Goal: Information Seeking & Learning: Learn about a topic

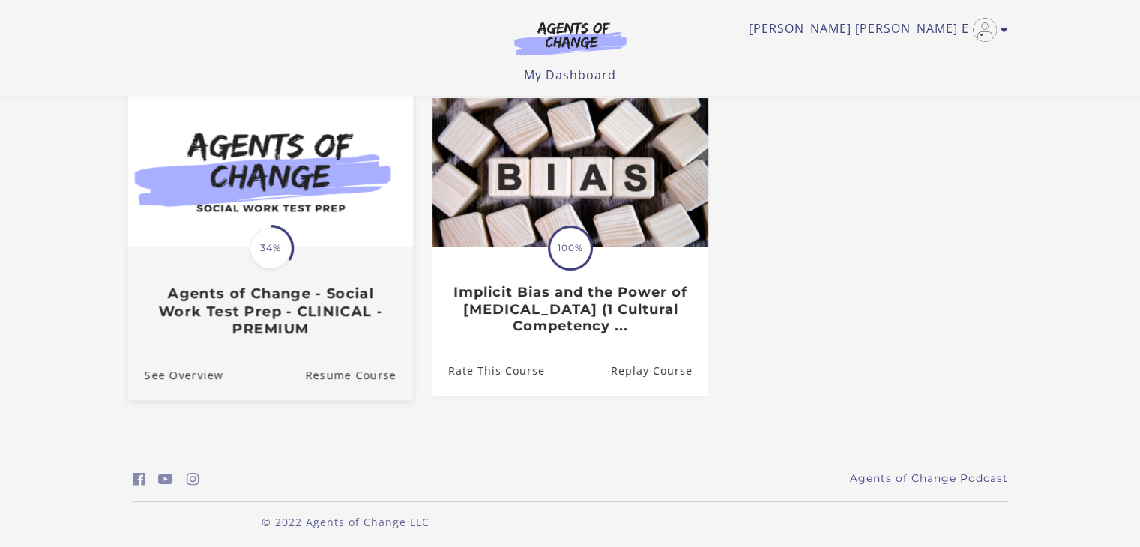
scroll to position [139, 0]
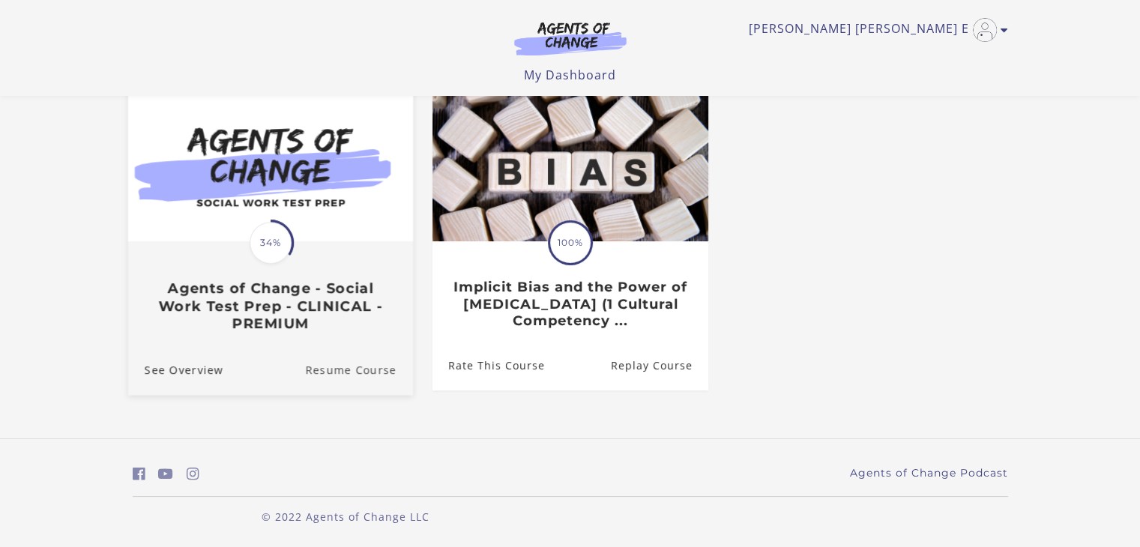
click at [368, 369] on link "Resume Course" at bounding box center [359, 370] width 108 height 50
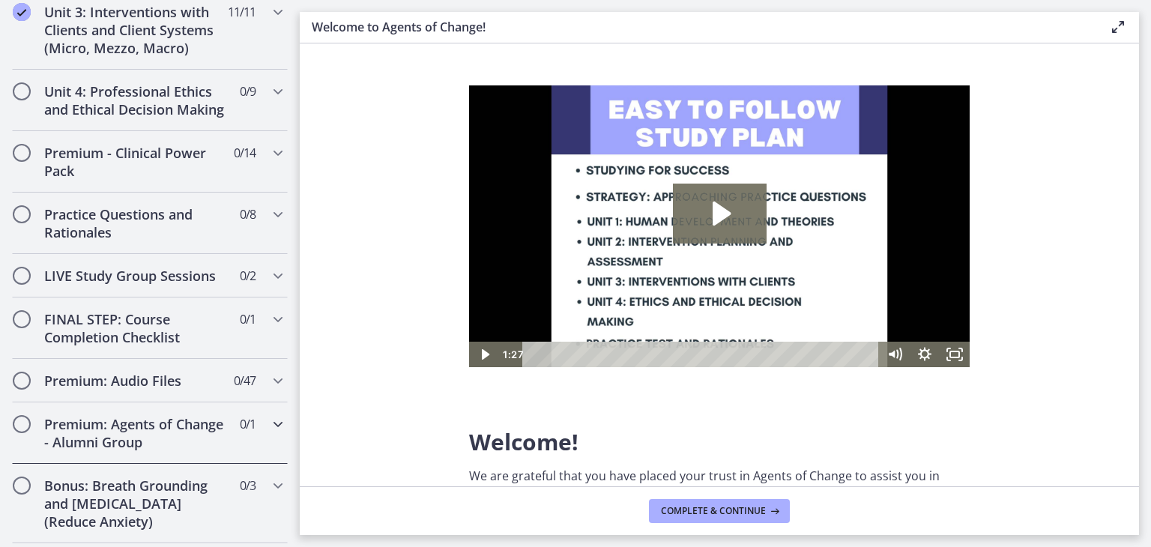
scroll to position [1115, 0]
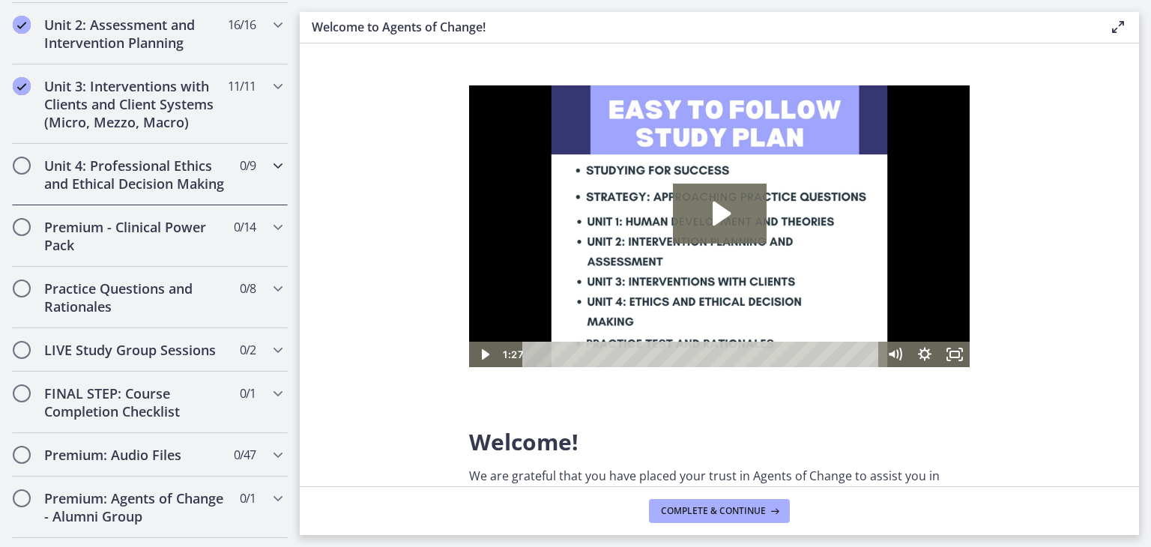
click at [185, 164] on h2 "Unit 4: Professional Ethics and Ethical Decision Making" at bounding box center [135, 175] width 183 height 36
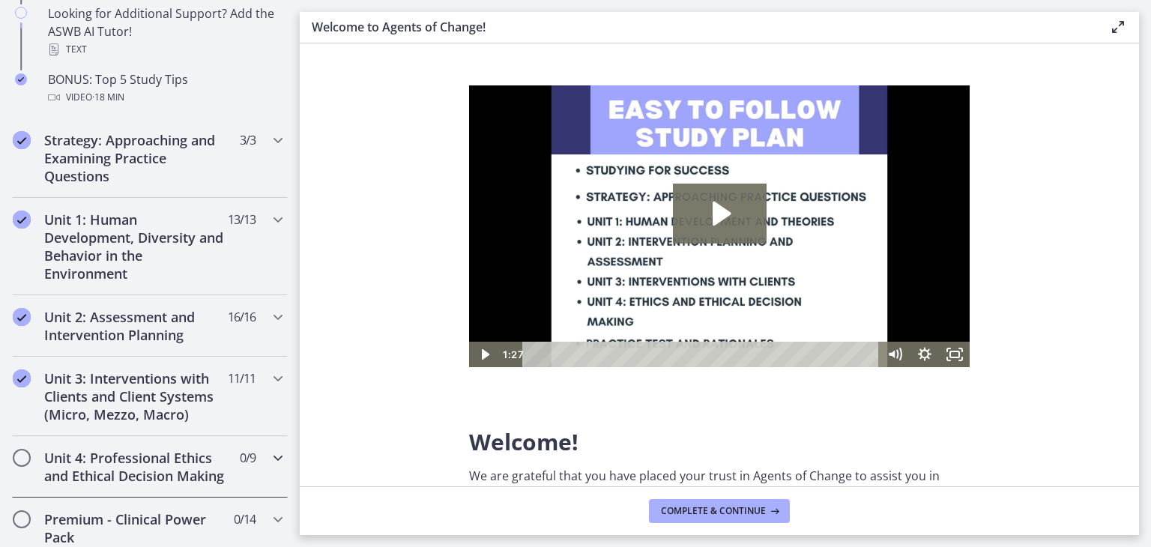
scroll to position [521, 0]
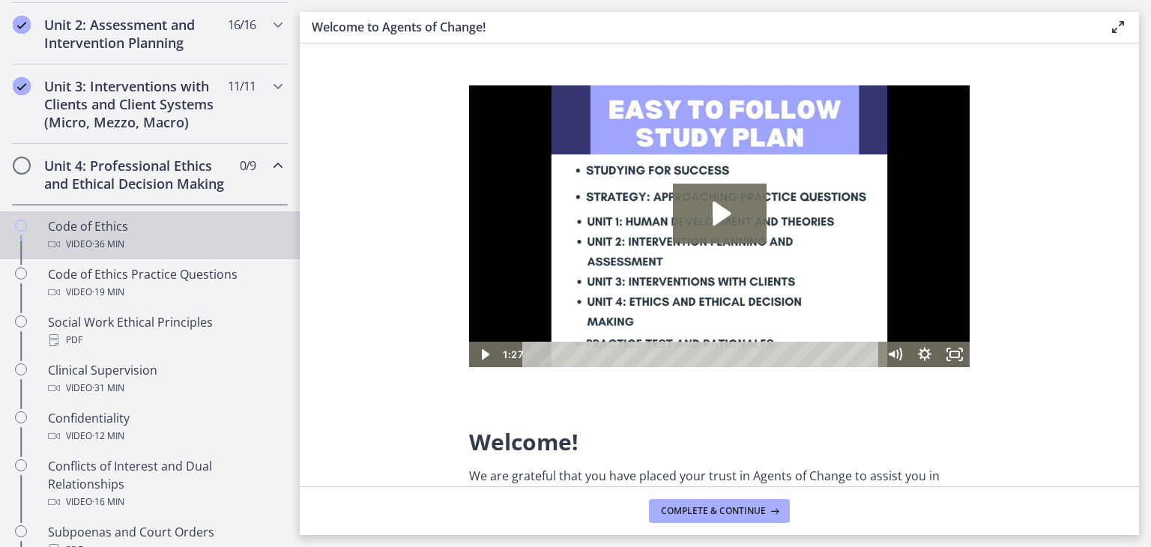
click at [112, 253] on span "· 36 min" at bounding box center [108, 244] width 32 height 18
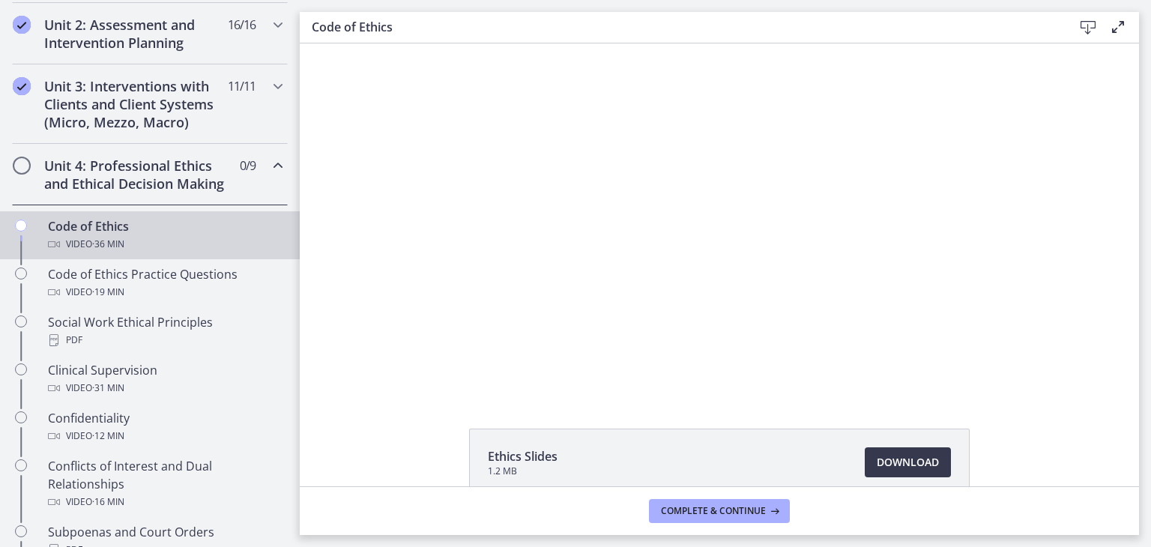
click at [1074, 82] on div "Click for sound @keyframes VOLUME_SMALL_WAVE_FLASH { 0% { opacity: 0; } 33% { o…" at bounding box center [720, 218] width 840 height 351
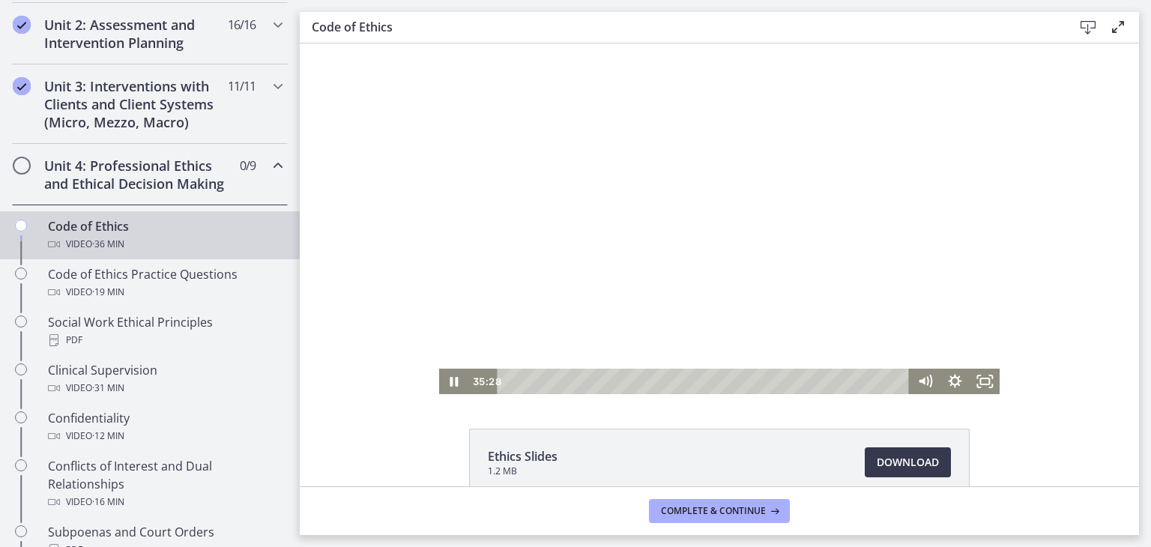
click at [744, 211] on div at bounding box center [719, 218] width 561 height 351
click at [837, 230] on div at bounding box center [719, 218] width 561 height 351
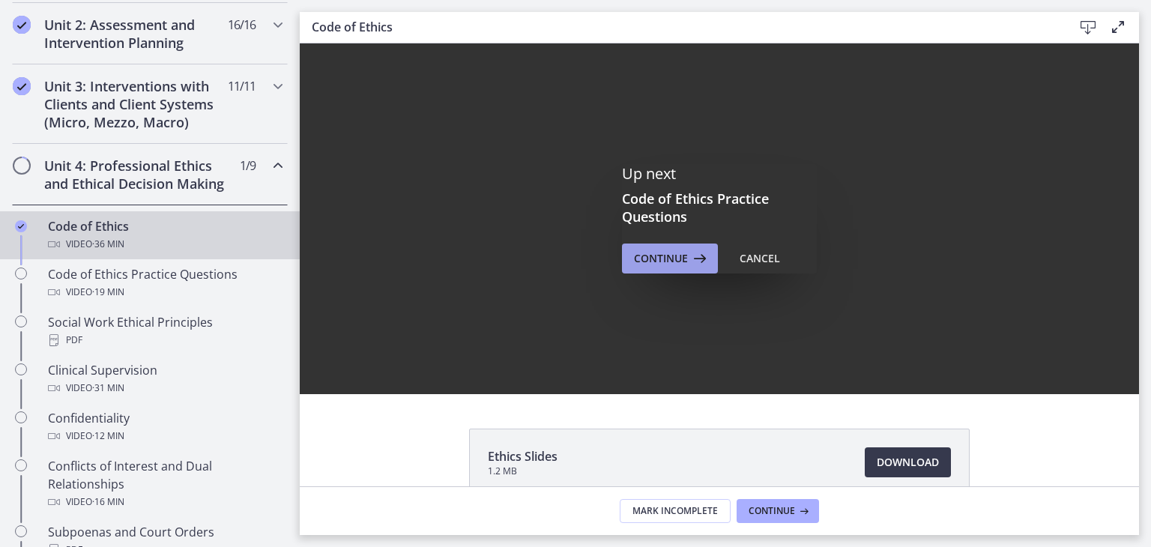
click at [666, 257] on span "Continue" at bounding box center [661, 259] width 54 height 18
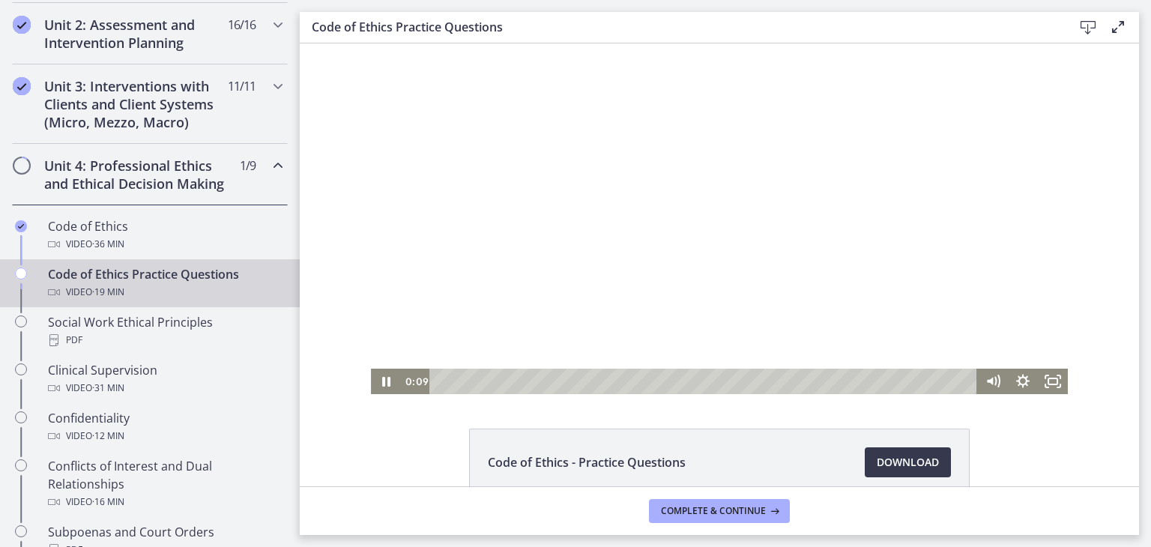
click at [870, 256] on div at bounding box center [719, 218] width 697 height 351
click at [825, 238] on div at bounding box center [719, 218] width 697 height 351
click at [877, 193] on div at bounding box center [719, 218] width 697 height 351
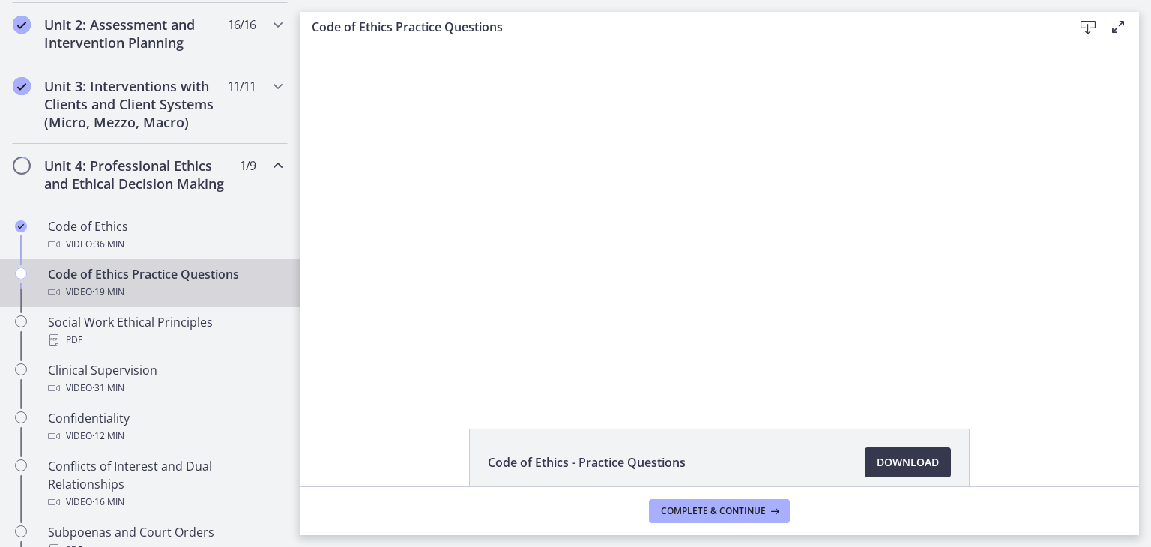
click at [813, 169] on div at bounding box center [719, 218] width 697 height 351
click at [874, 298] on div at bounding box center [719, 218] width 697 height 351
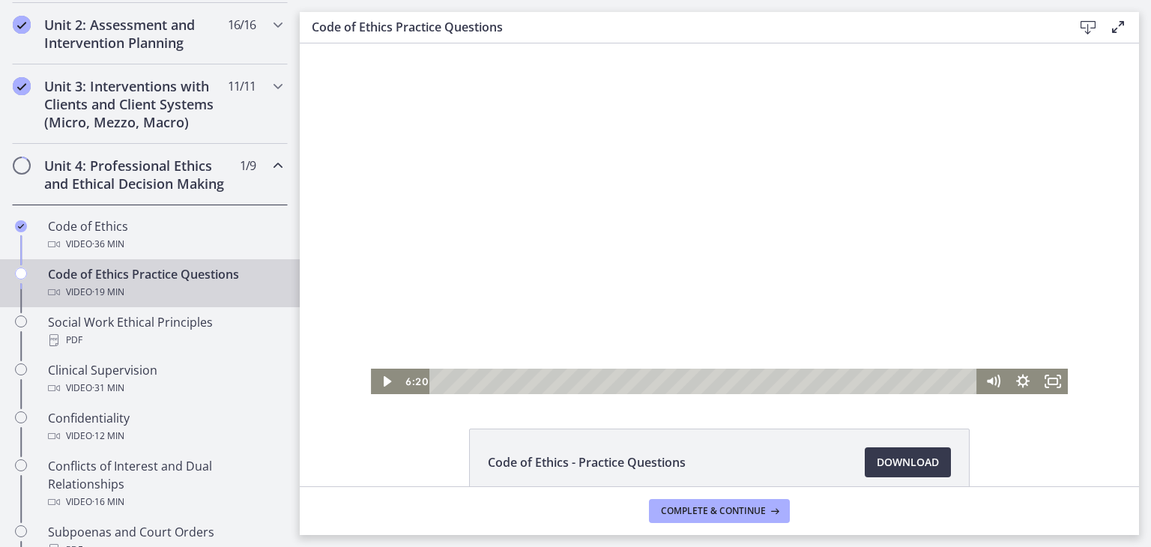
click at [806, 256] on div at bounding box center [719, 218] width 697 height 351
click at [849, 283] on div at bounding box center [719, 218] width 697 height 351
click at [816, 289] on div at bounding box center [719, 218] width 697 height 351
click at [847, 200] on div at bounding box center [719, 218] width 697 height 351
click at [853, 241] on div at bounding box center [719, 218] width 697 height 351
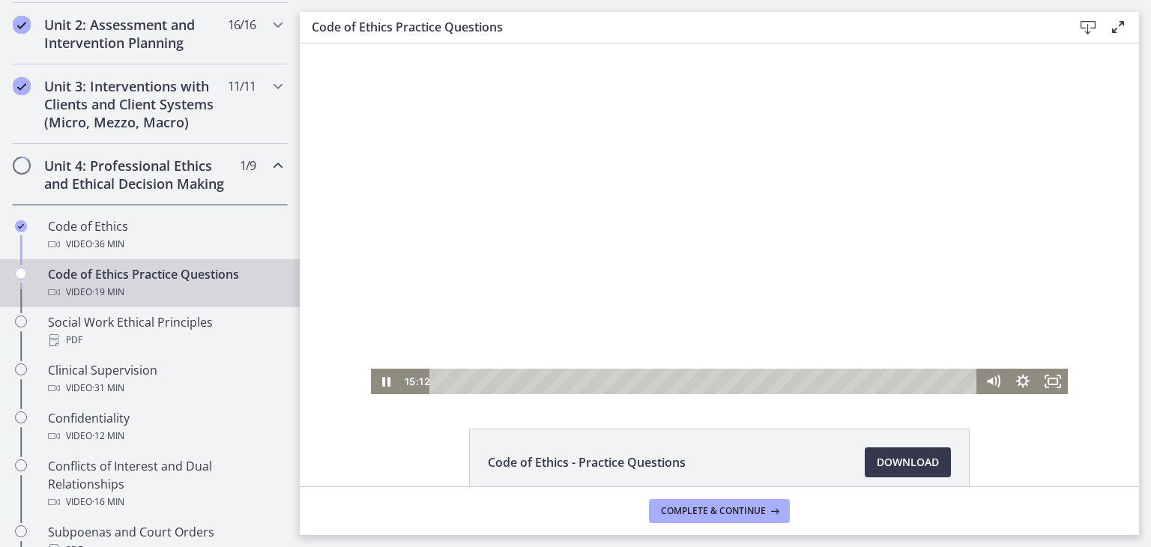
click at [855, 271] on div at bounding box center [719, 218] width 697 height 351
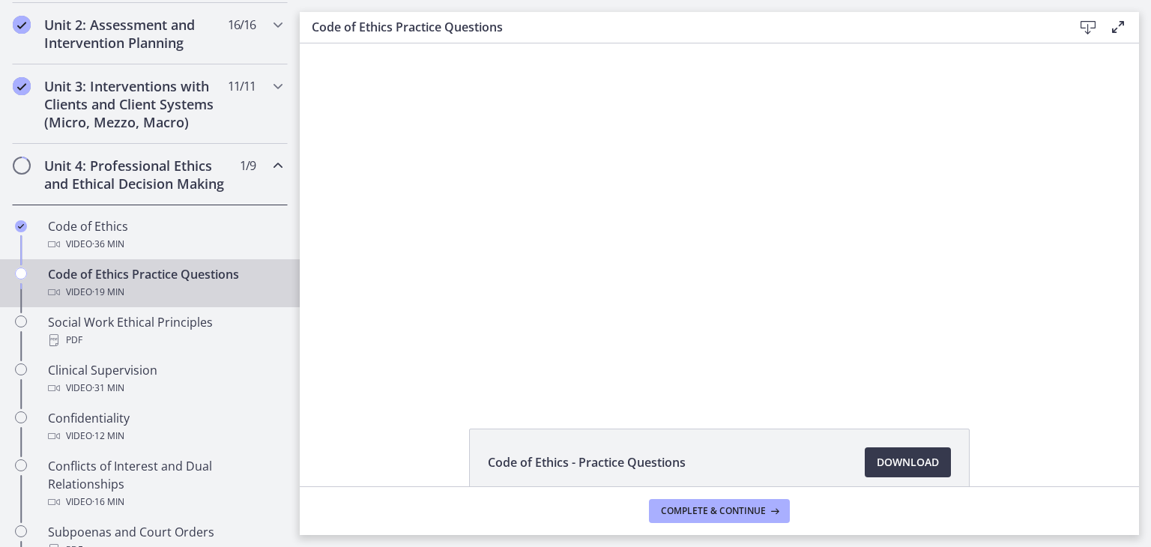
click at [825, 271] on div at bounding box center [719, 218] width 697 height 351
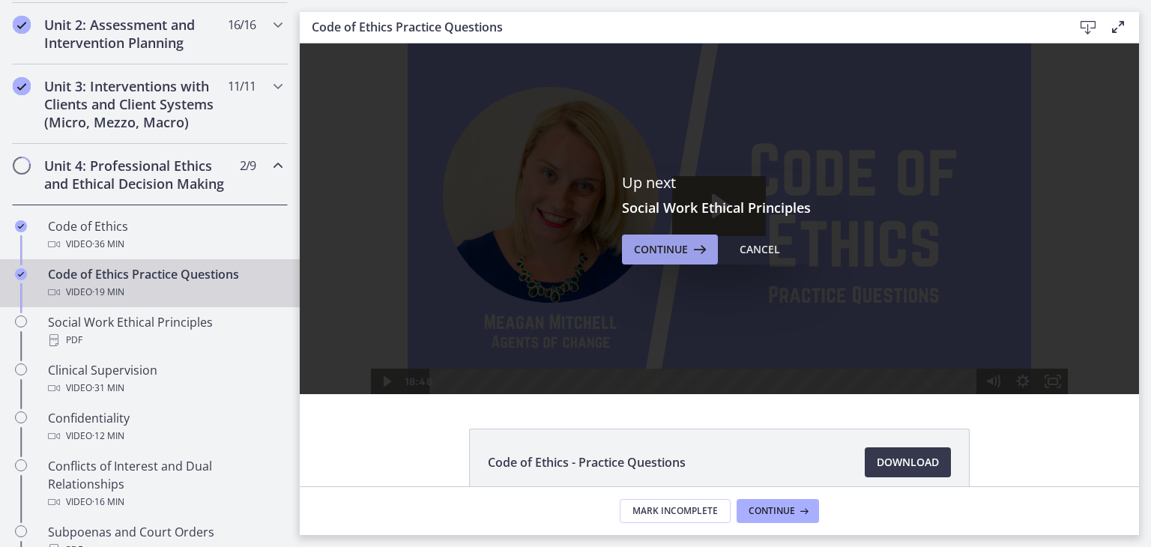
click at [672, 250] on span "Continue" at bounding box center [661, 250] width 54 height 18
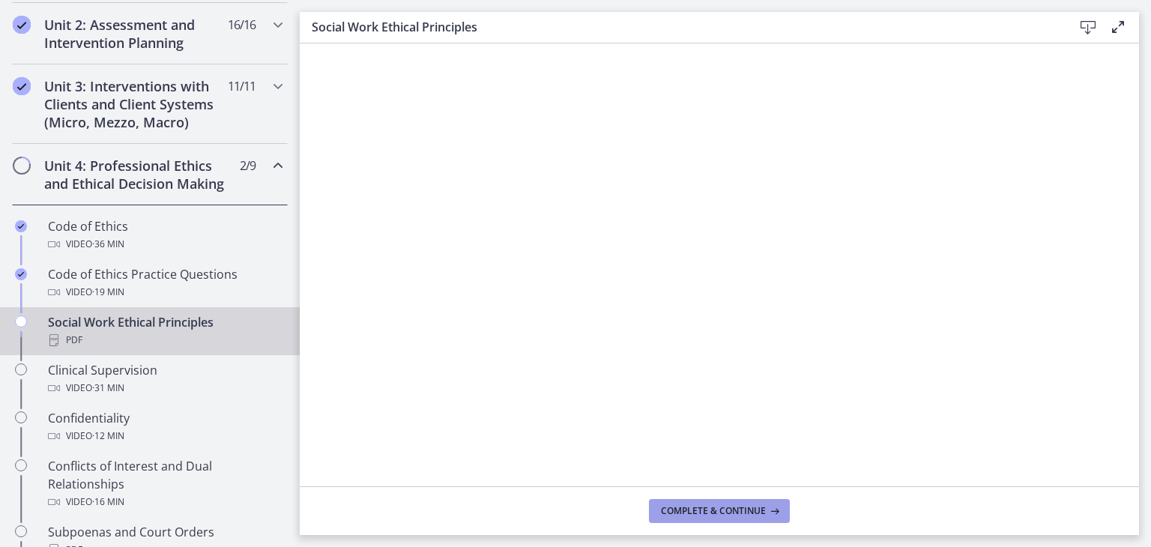
click at [744, 505] on span "Complete & continue" at bounding box center [713, 511] width 105 height 12
